Goal: Find specific page/section: Find specific page/section

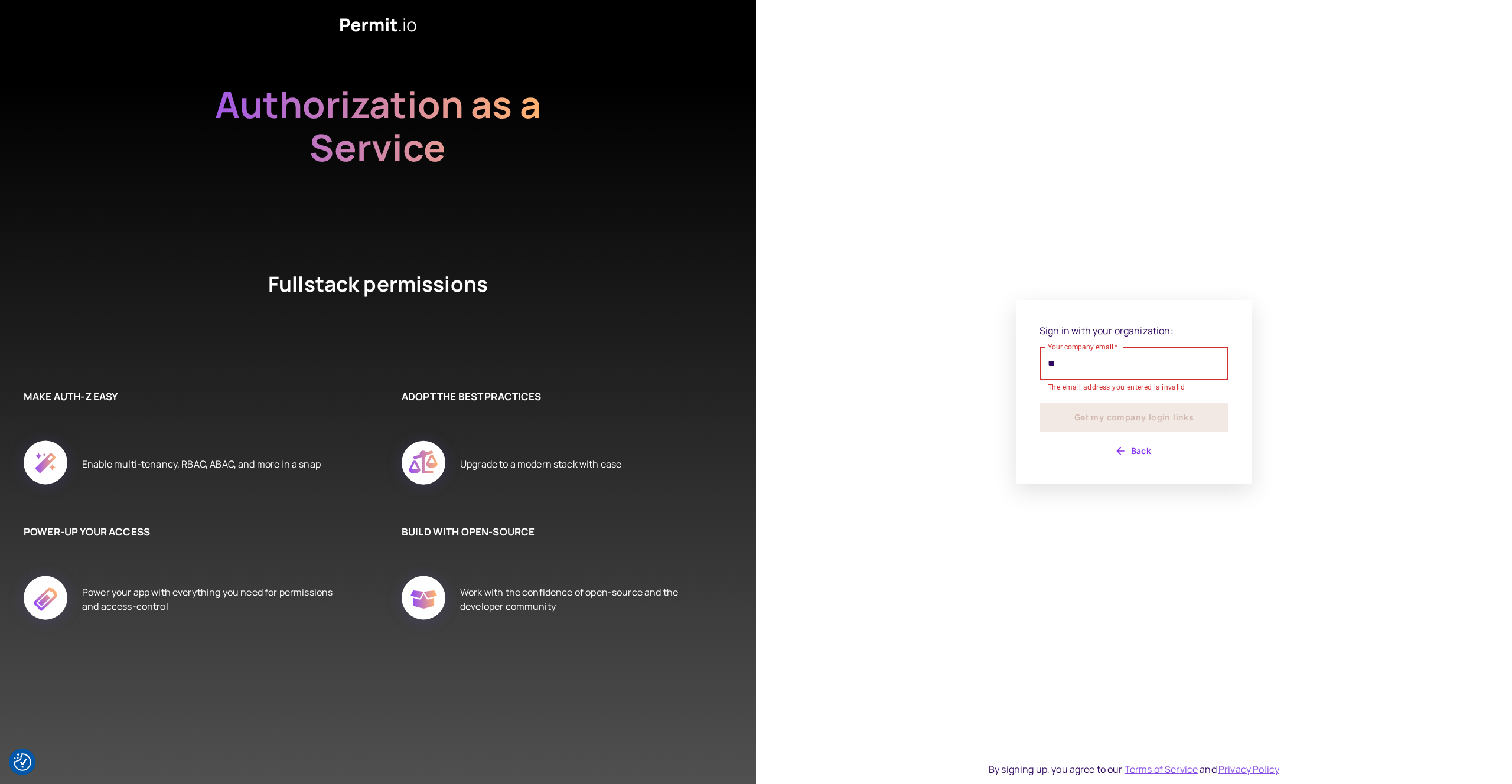
type input "*"
type input "**********"
click at [1039, 396] on button "Get my company login links" at bounding box center [1134, 410] width 189 height 29
click at [1102, 422] on button "Get my company login links" at bounding box center [1134, 410] width 189 height 29
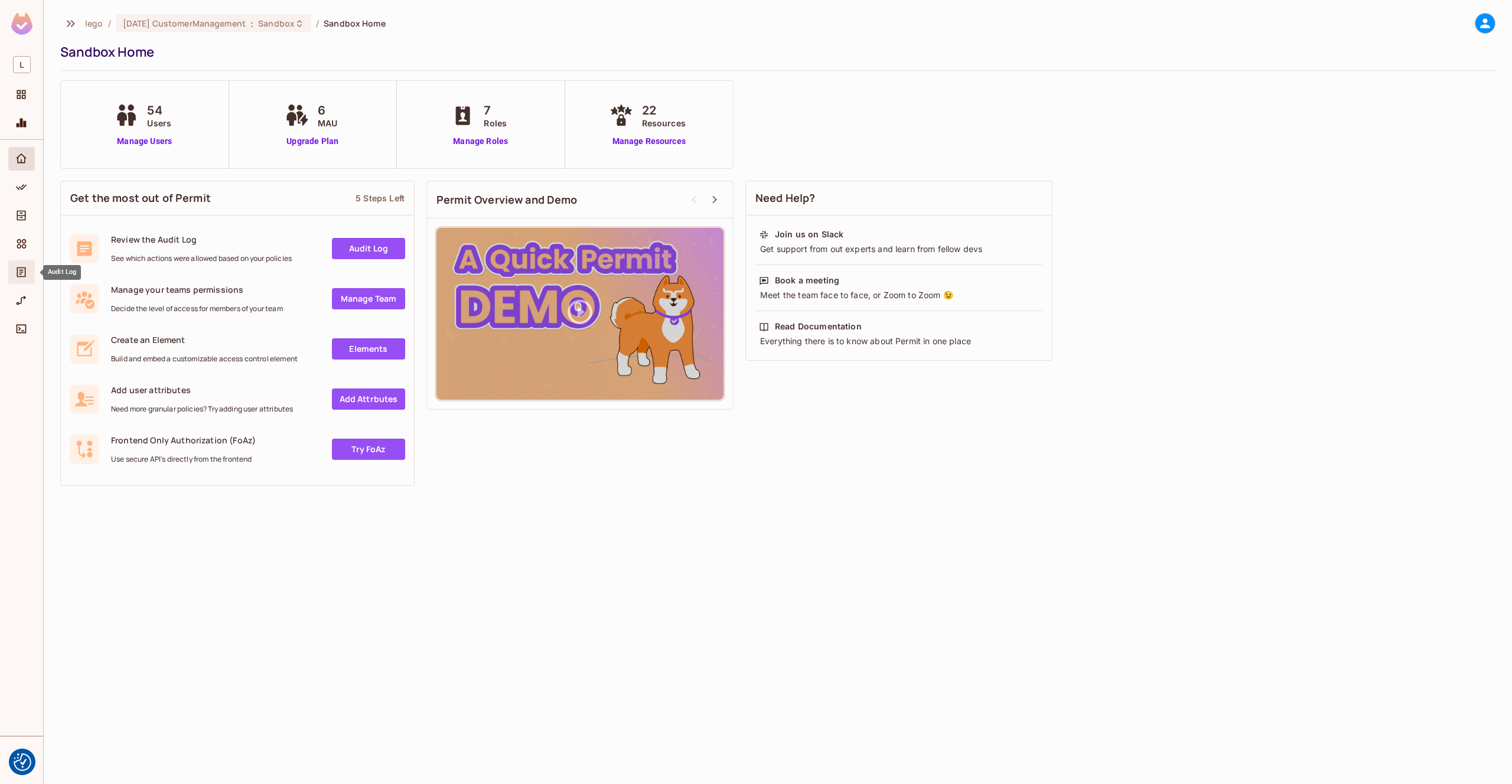
click at [20, 268] on icon "Audit Log" at bounding box center [21, 272] width 9 height 10
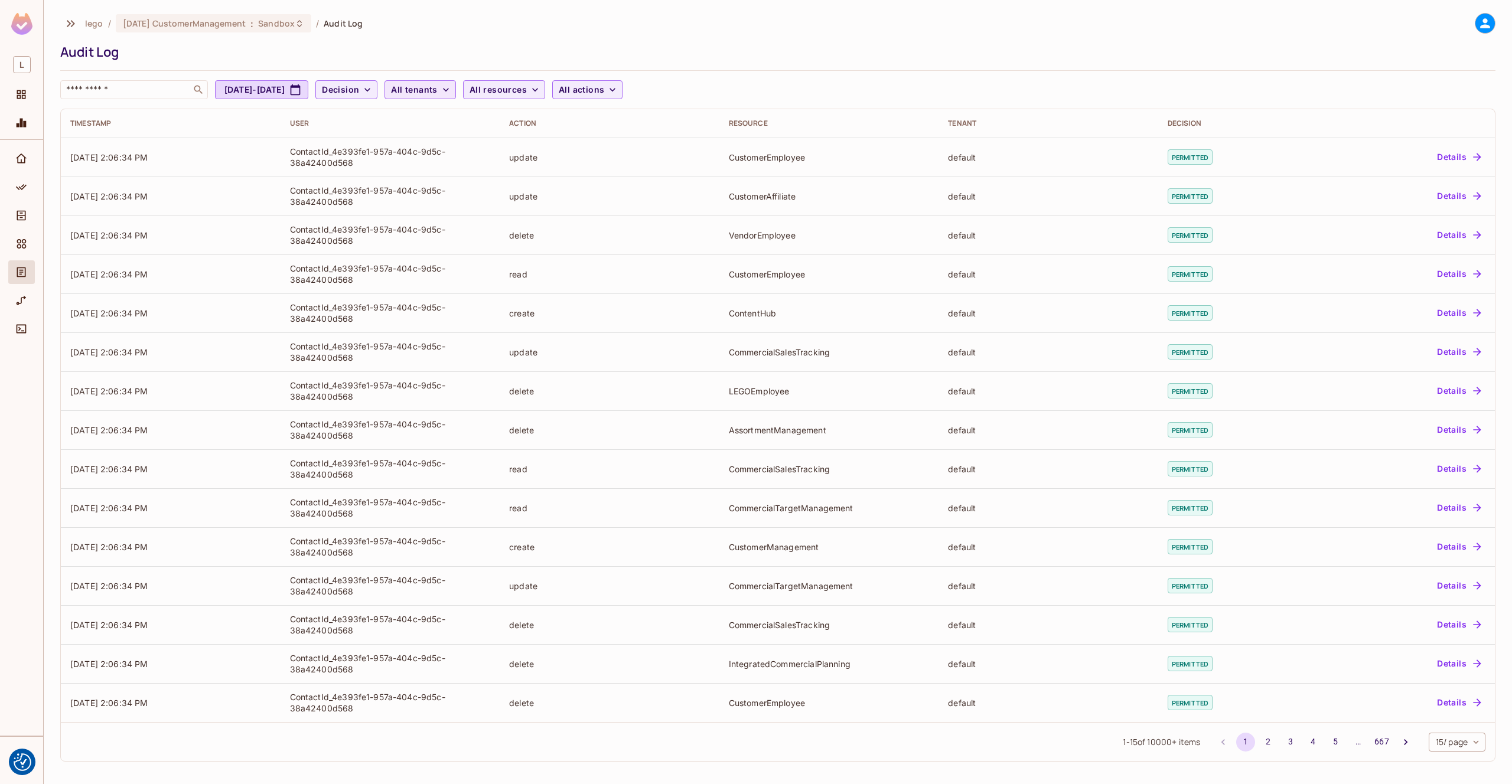
click at [437, 92] on span "All tenants" at bounding box center [414, 90] width 46 height 15
click at [483, 154] on span "Default Tenant" at bounding box center [503, 149] width 111 height 11
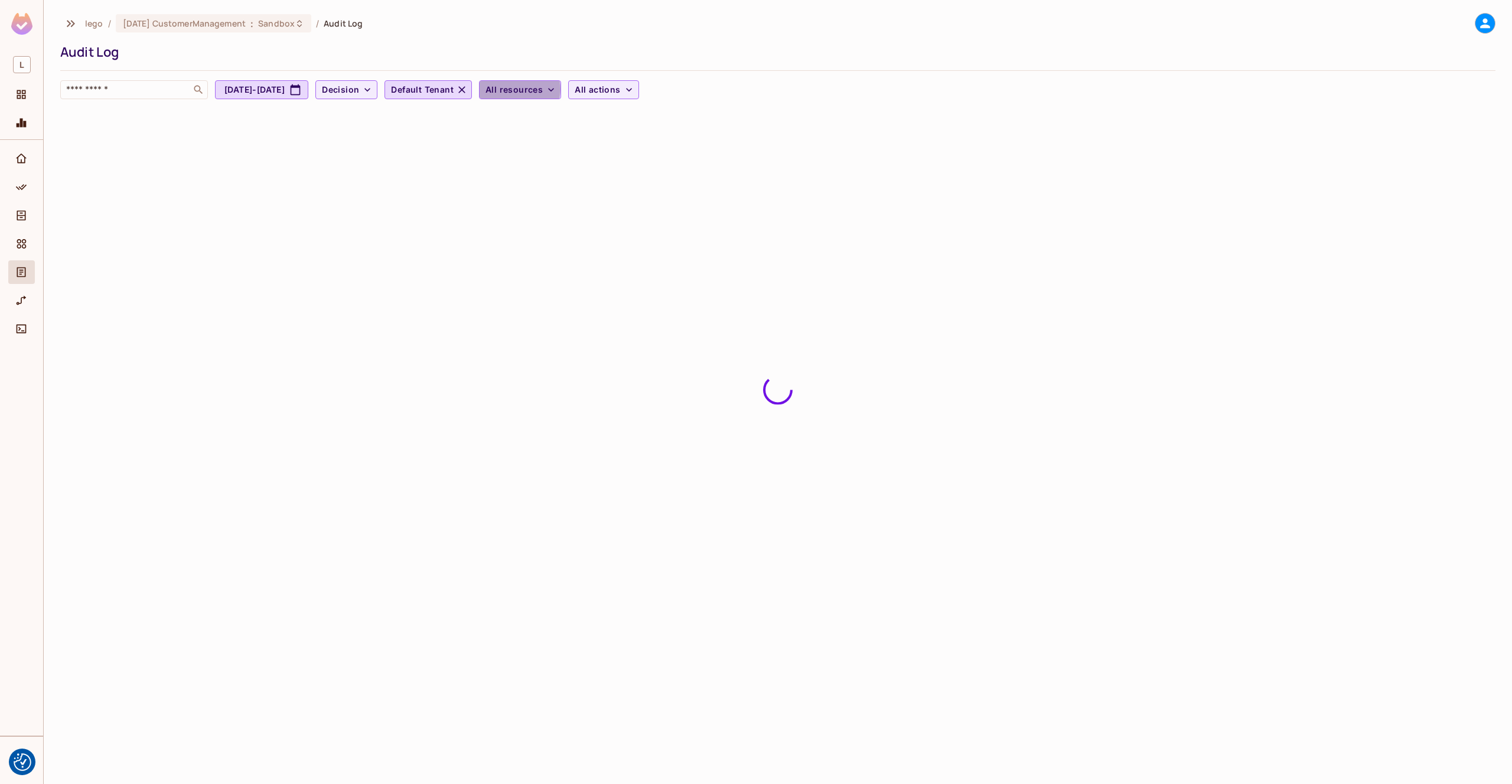
click at [543, 89] on span "All resources" at bounding box center [514, 90] width 57 height 15
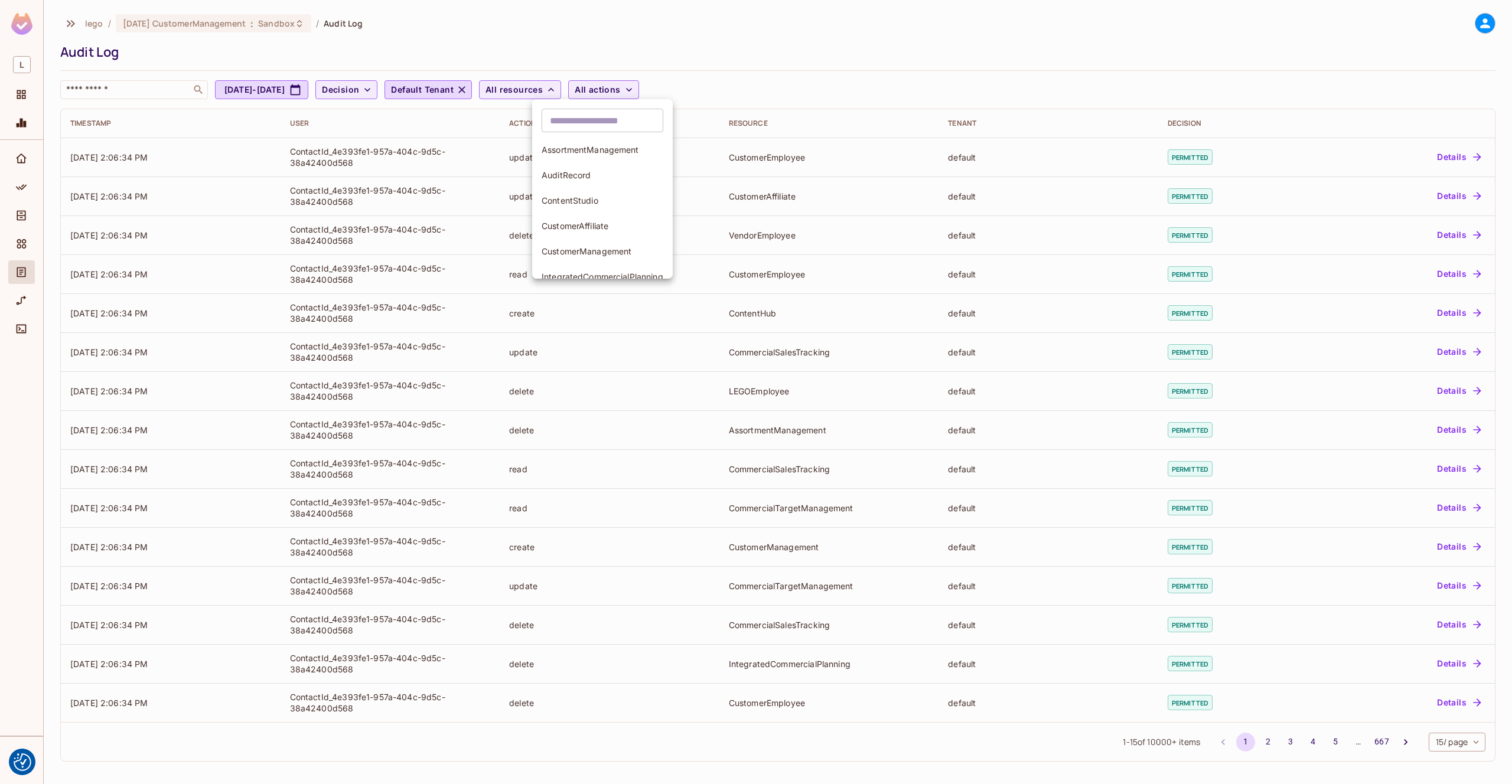
click at [439, 49] on div at bounding box center [756, 392] width 1512 height 784
click at [543, 88] on span "All resources" at bounding box center [514, 90] width 57 height 15
click at [653, 88] on div at bounding box center [756, 392] width 1512 height 784
click at [249, 28] on div "[DATE] CustomerManagement : Sandbox" at bounding box center [206, 23] width 167 height 11
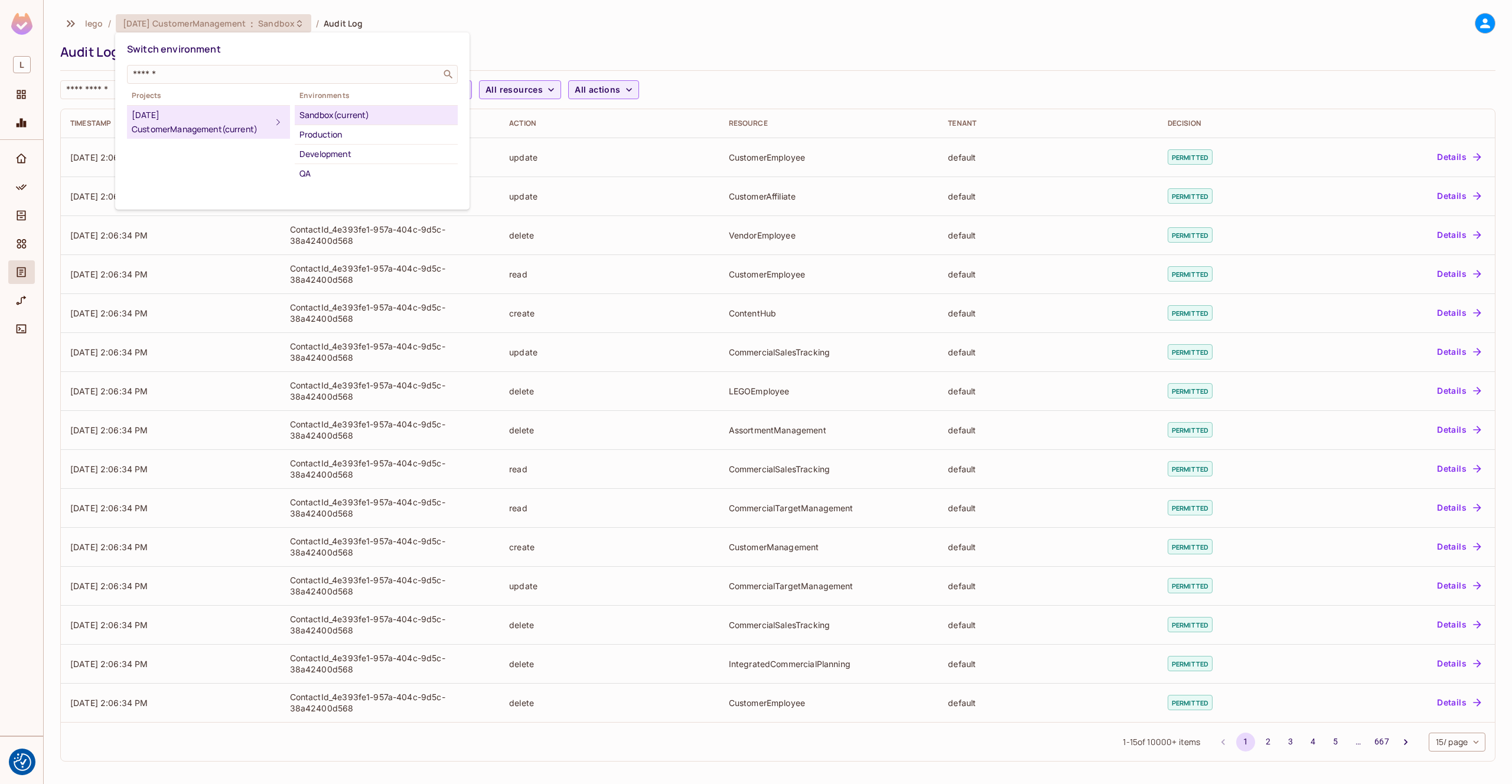
click at [827, 54] on div at bounding box center [756, 392] width 1512 height 784
